Goal: Find contact information

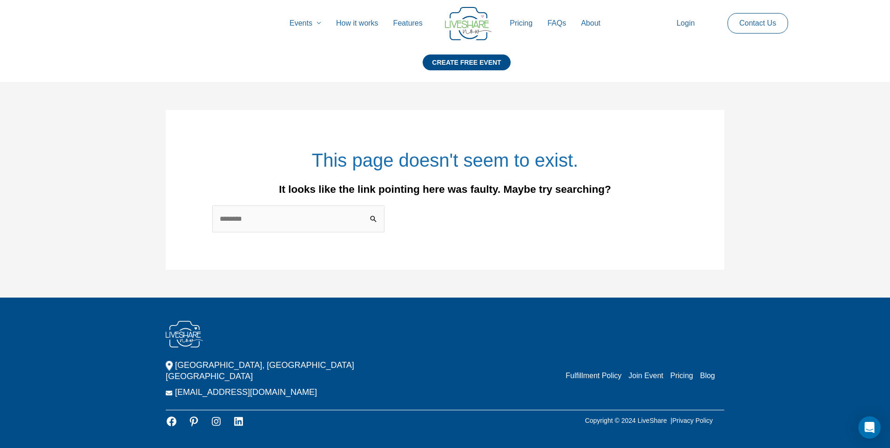
click at [597, 22] on link "About" at bounding box center [591, 23] width 34 height 30
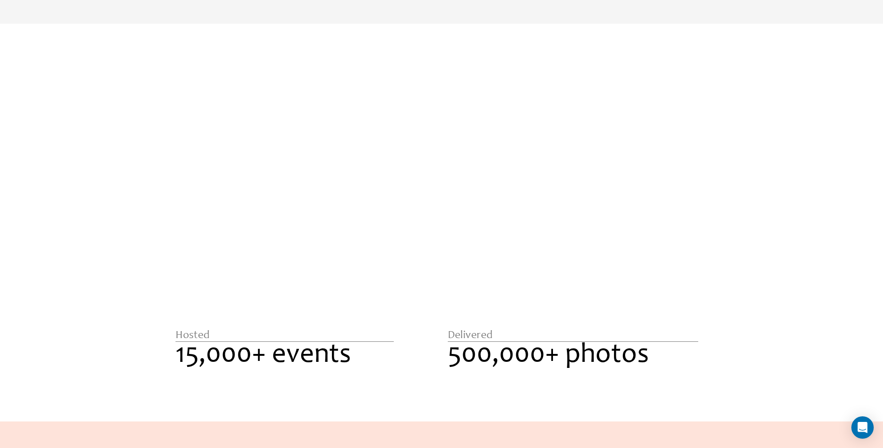
scroll to position [1434, 0]
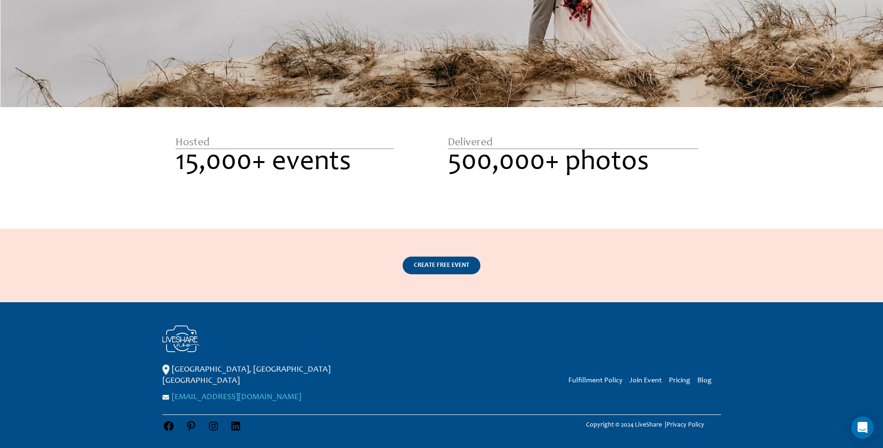
click at [247, 393] on link "[EMAIL_ADDRESS][DOMAIN_NAME]" at bounding box center [236, 397] width 129 height 8
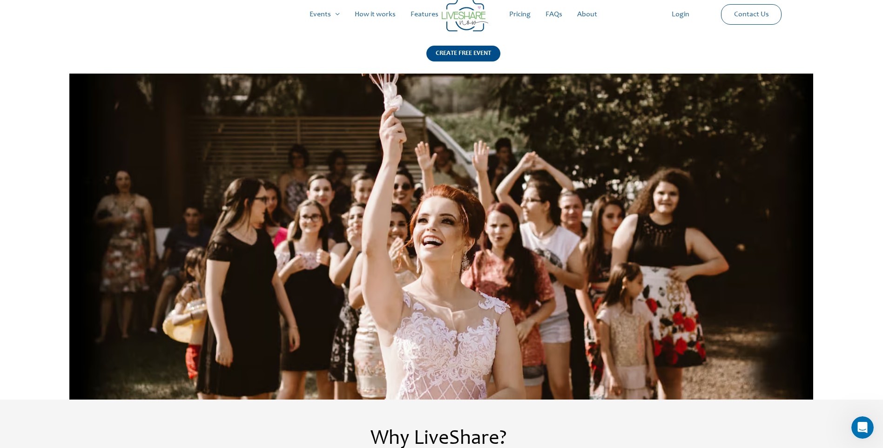
scroll to position [0, 0]
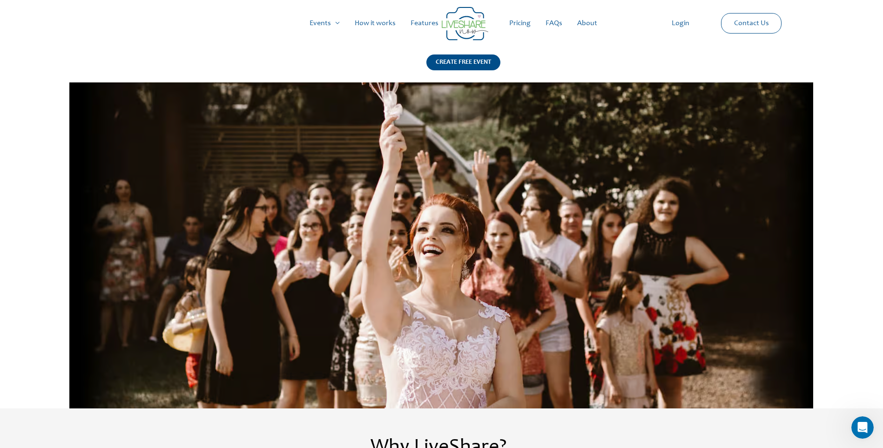
click at [592, 22] on link "About" at bounding box center [587, 23] width 35 height 30
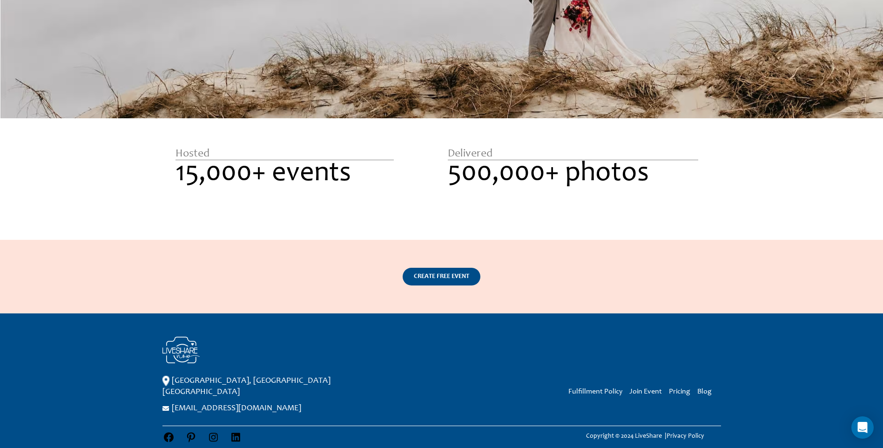
scroll to position [1434, 0]
